Goal: Information Seeking & Learning: Check status

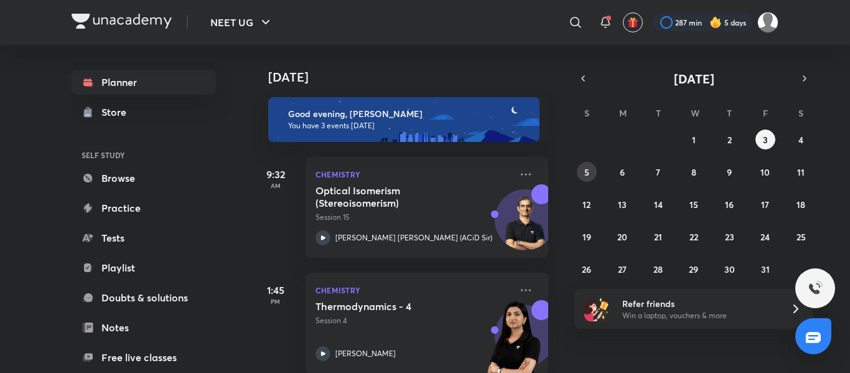
click at [590, 169] on button "5" at bounding box center [587, 172] width 20 height 20
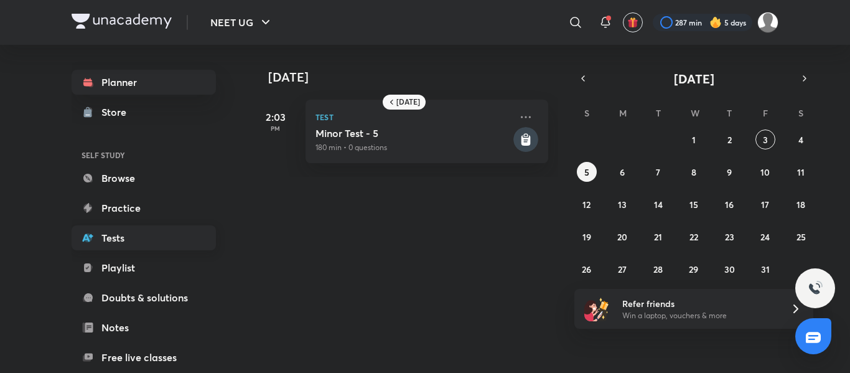
click at [134, 235] on link "Tests" at bounding box center [144, 237] width 144 height 25
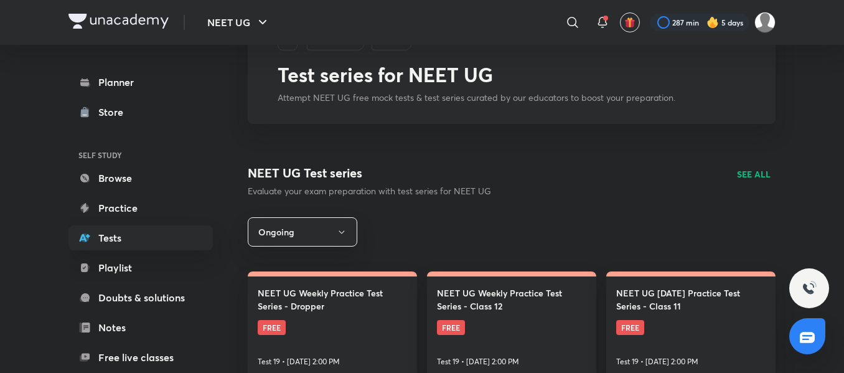
scroll to position [60, 0]
click at [752, 167] on p "SEE ALL" at bounding box center [754, 173] width 34 height 13
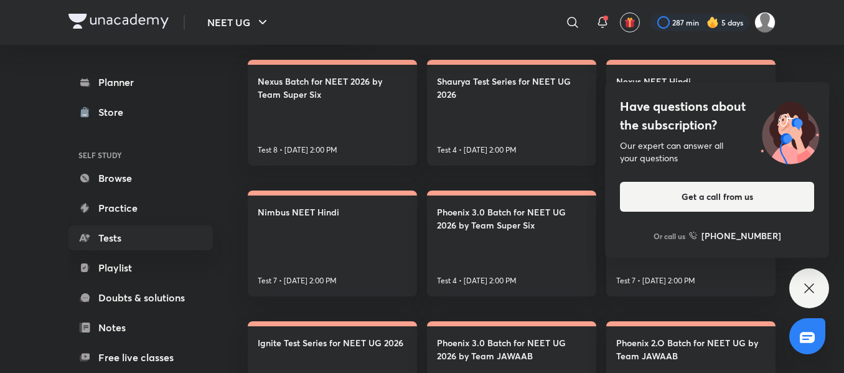
scroll to position [243, 0]
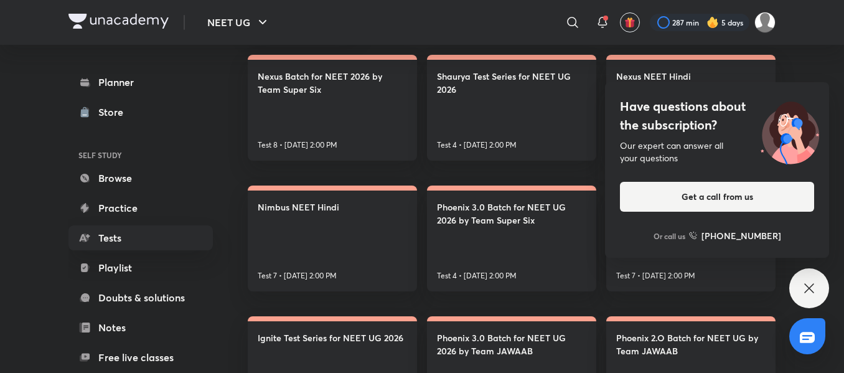
click at [815, 281] on icon at bounding box center [809, 288] width 15 height 15
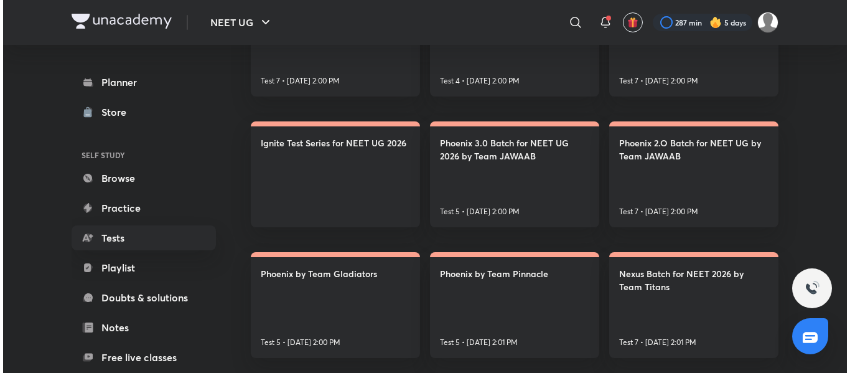
scroll to position [0, 0]
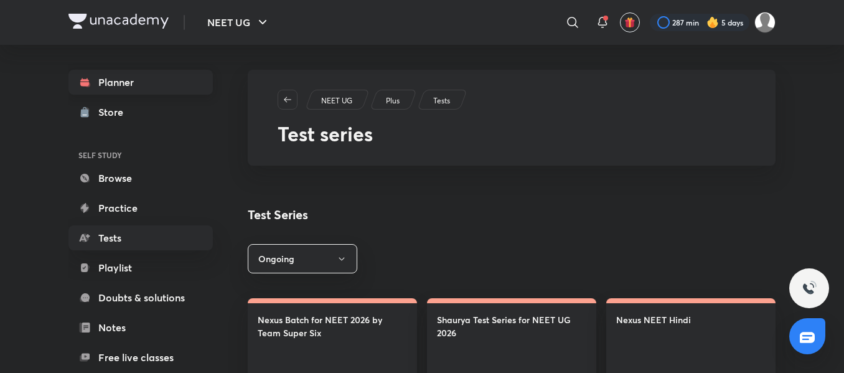
click at [169, 82] on link "Planner" at bounding box center [140, 82] width 144 height 25
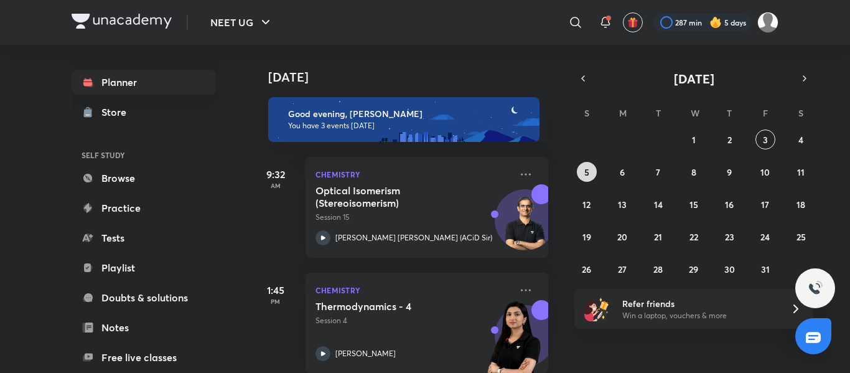
click at [586, 171] on abbr "5" at bounding box center [586, 172] width 5 height 12
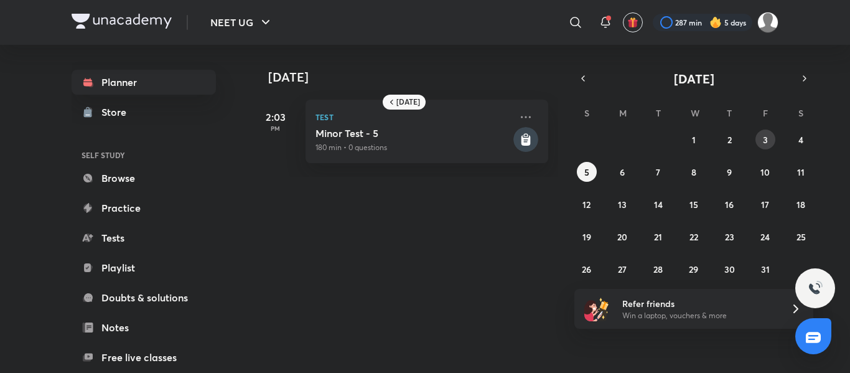
click at [765, 136] on abbr "3" at bounding box center [765, 140] width 5 height 12
